Goal: Transaction & Acquisition: Purchase product/service

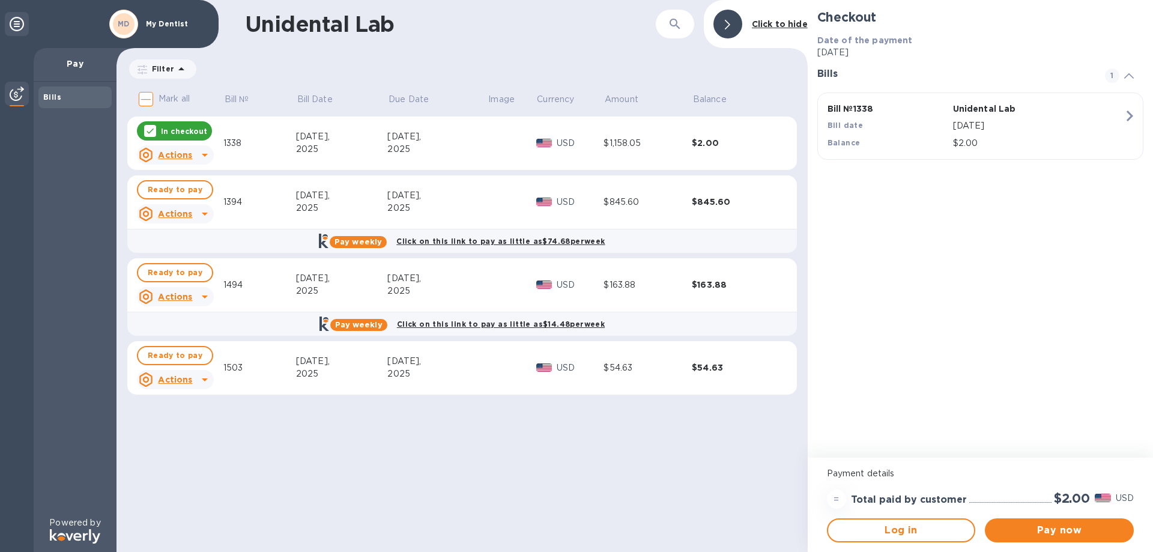
click at [145, 127] on icon at bounding box center [150, 131] width 10 height 10
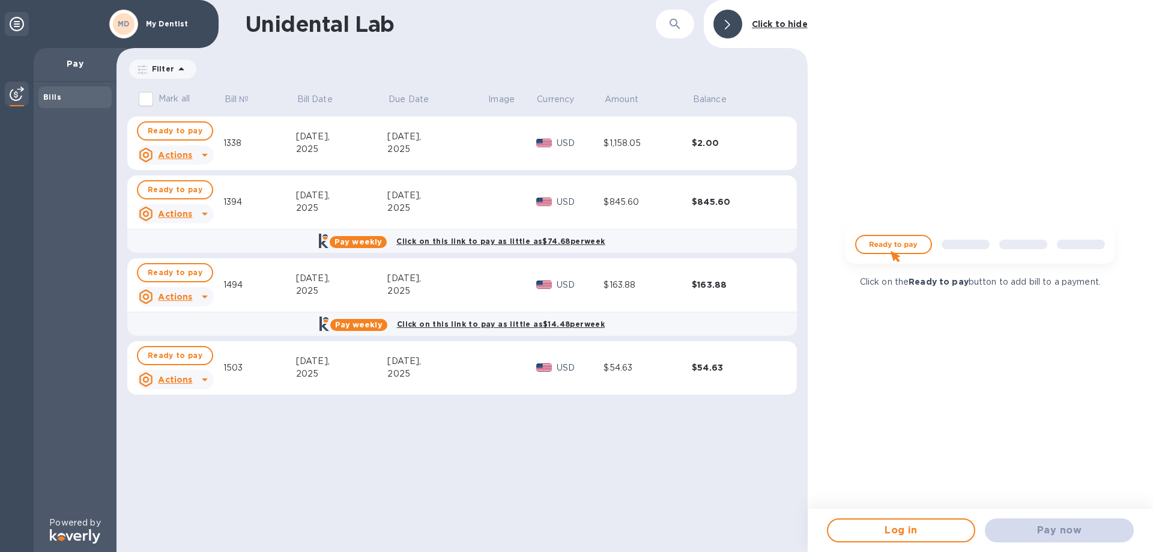
click at [169, 214] on u "Actions" at bounding box center [175, 214] width 34 height 10
click at [188, 264] on b "Open bill" at bounding box center [191, 263] width 40 height 10
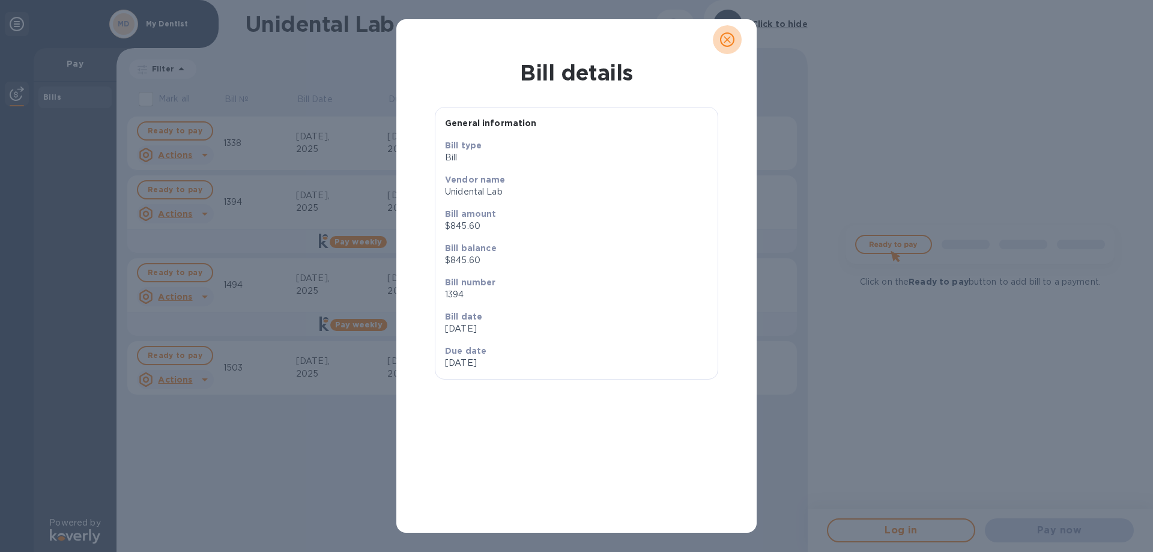
drag, startPoint x: 726, startPoint y: 40, endPoint x: 673, endPoint y: 105, distance: 84.1
click at [725, 40] on icon "close" at bounding box center [727, 40] width 12 height 12
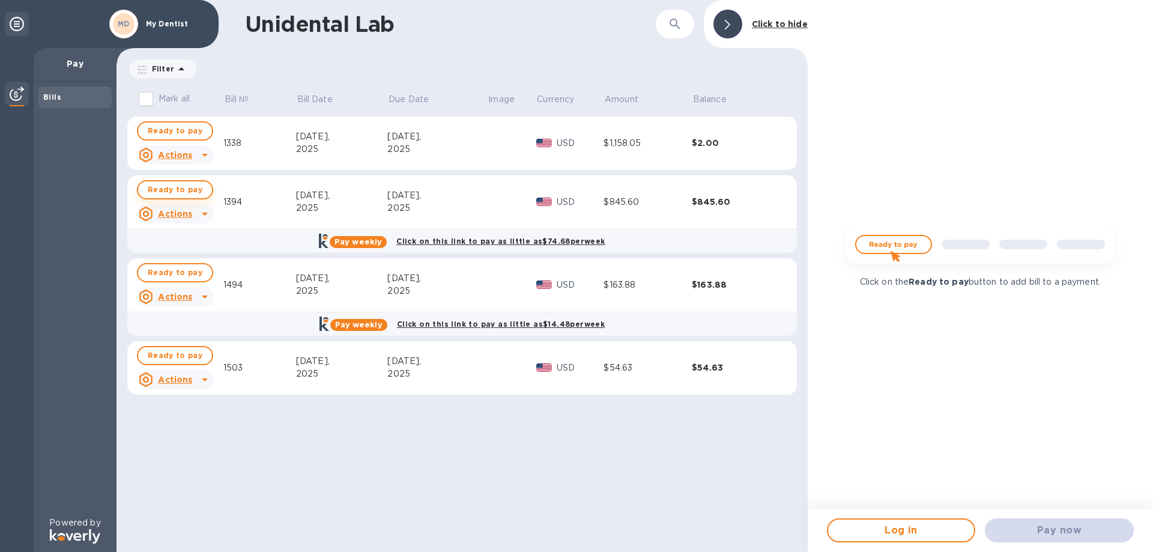
click at [174, 186] on span "Ready to pay" at bounding box center [175, 190] width 55 height 14
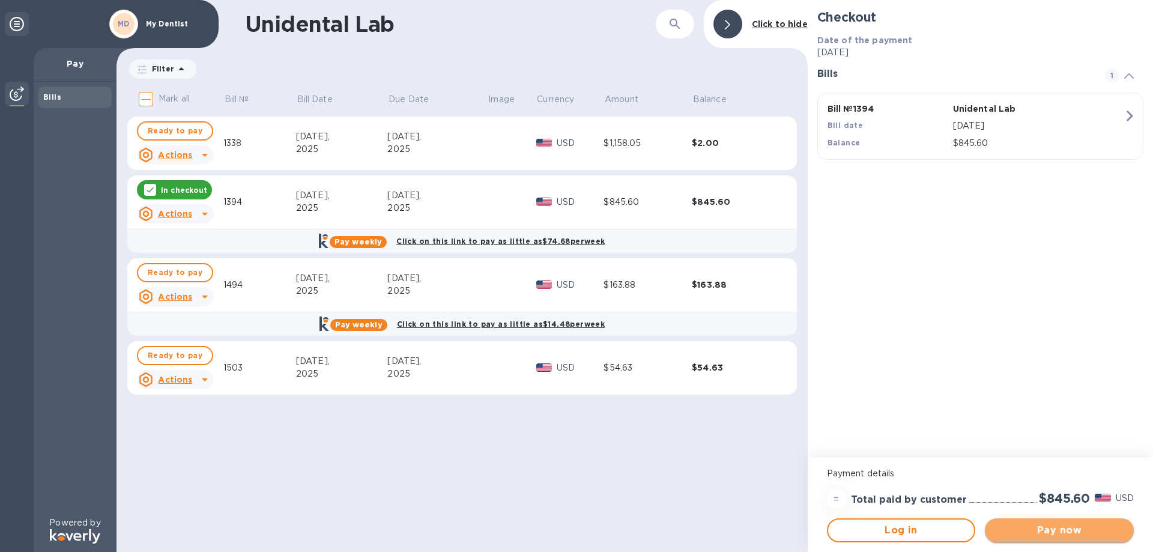
click at [1073, 521] on button "Pay now" at bounding box center [1059, 530] width 149 height 24
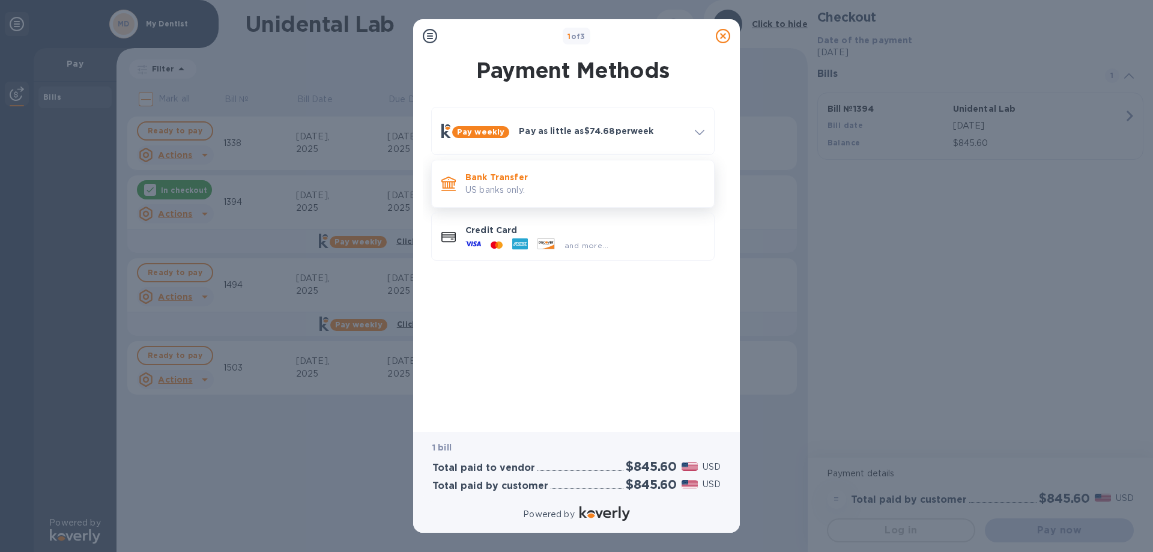
click at [468, 180] on p "Bank Transfer" at bounding box center [585, 177] width 239 height 12
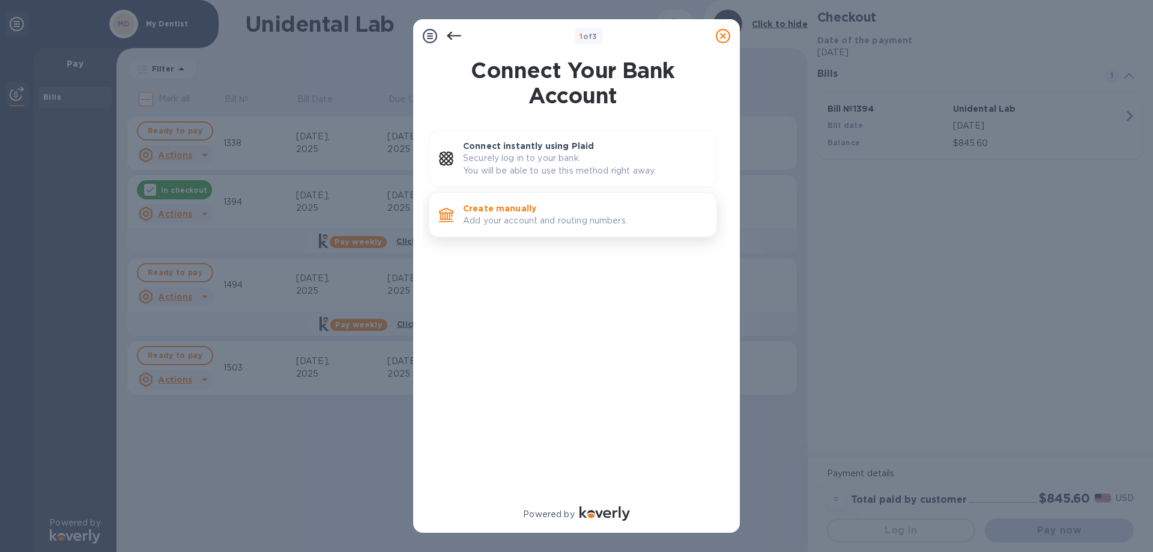
click at [474, 222] on p "Add your account and routing numbers." at bounding box center [585, 220] width 244 height 13
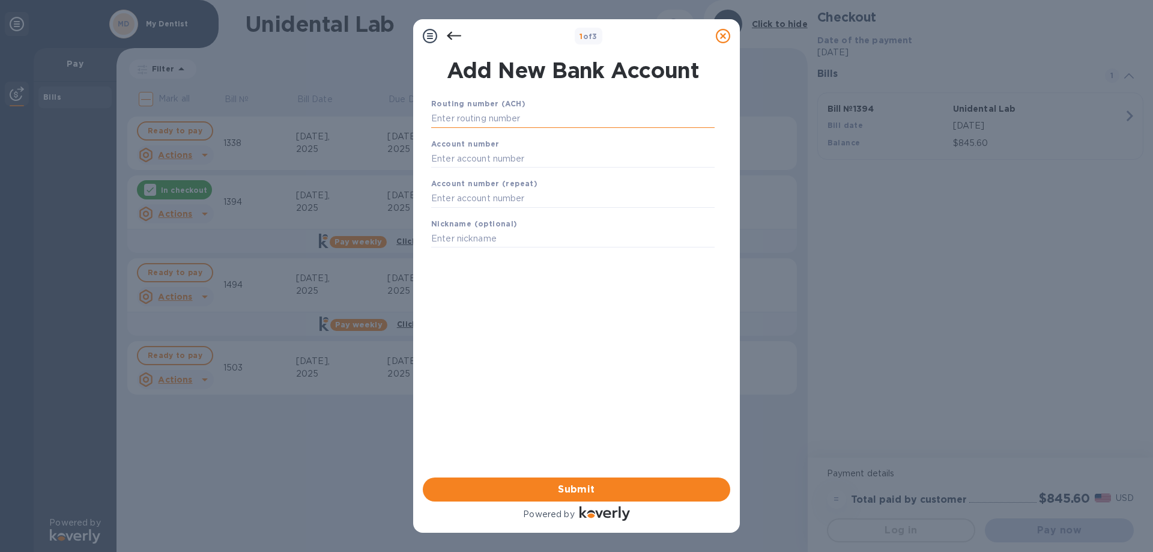
click at [534, 116] on input "text" at bounding box center [573, 119] width 284 height 18
click at [511, 114] on input "text" at bounding box center [573, 119] width 284 height 18
